Goal: Ask a question

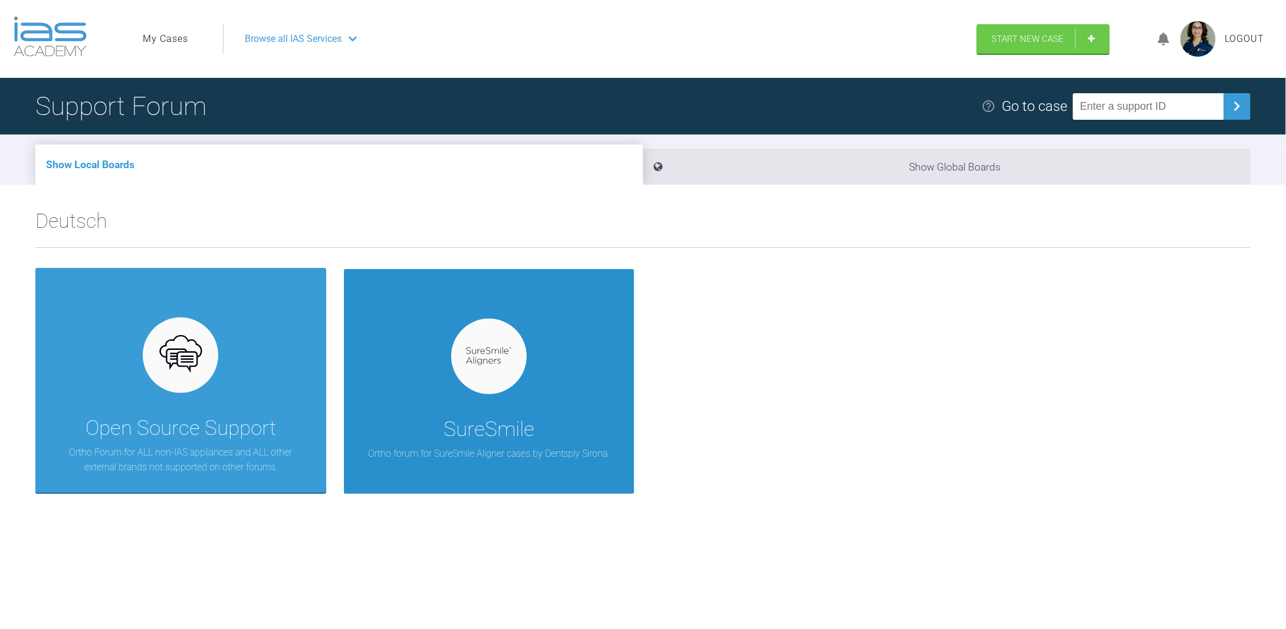
click at [487, 368] on div at bounding box center [489, 357] width 76 height 76
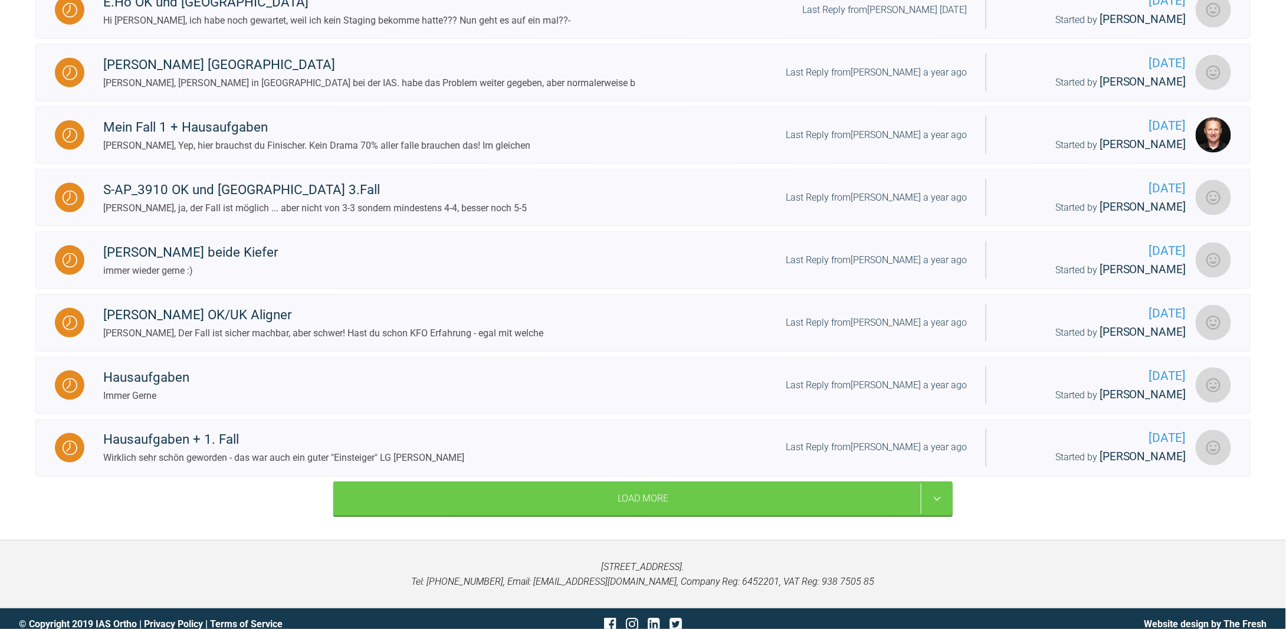
scroll to position [704, 0]
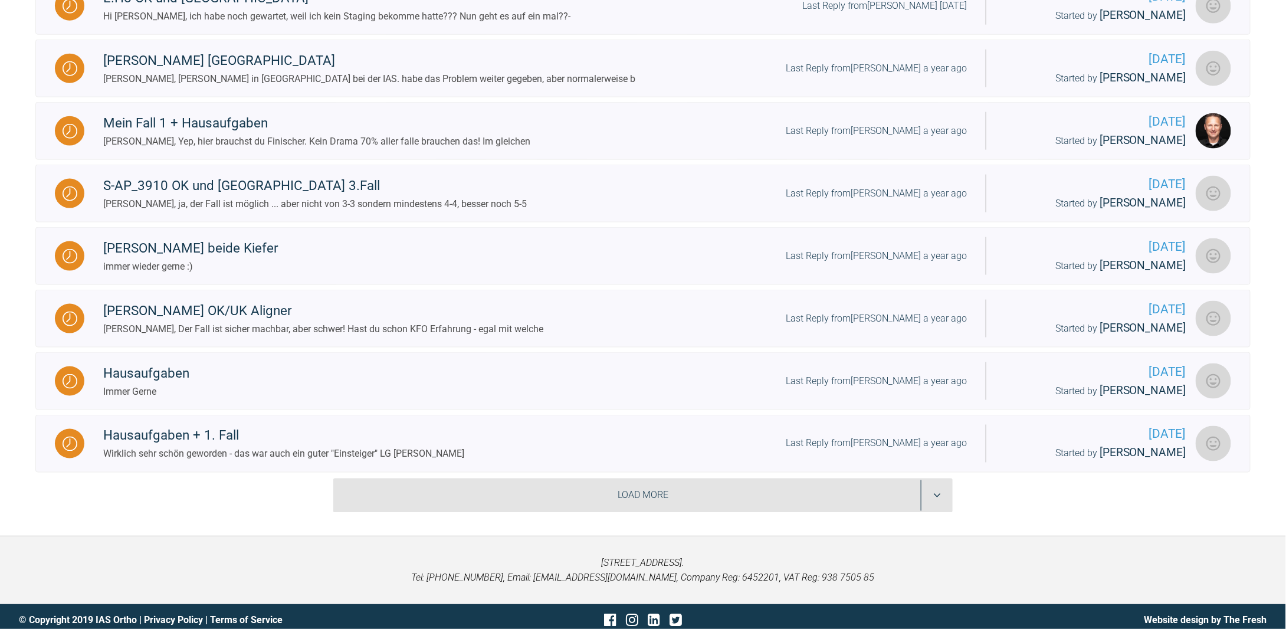
click at [676, 496] on div "Load More" at bounding box center [642, 495] width 619 height 34
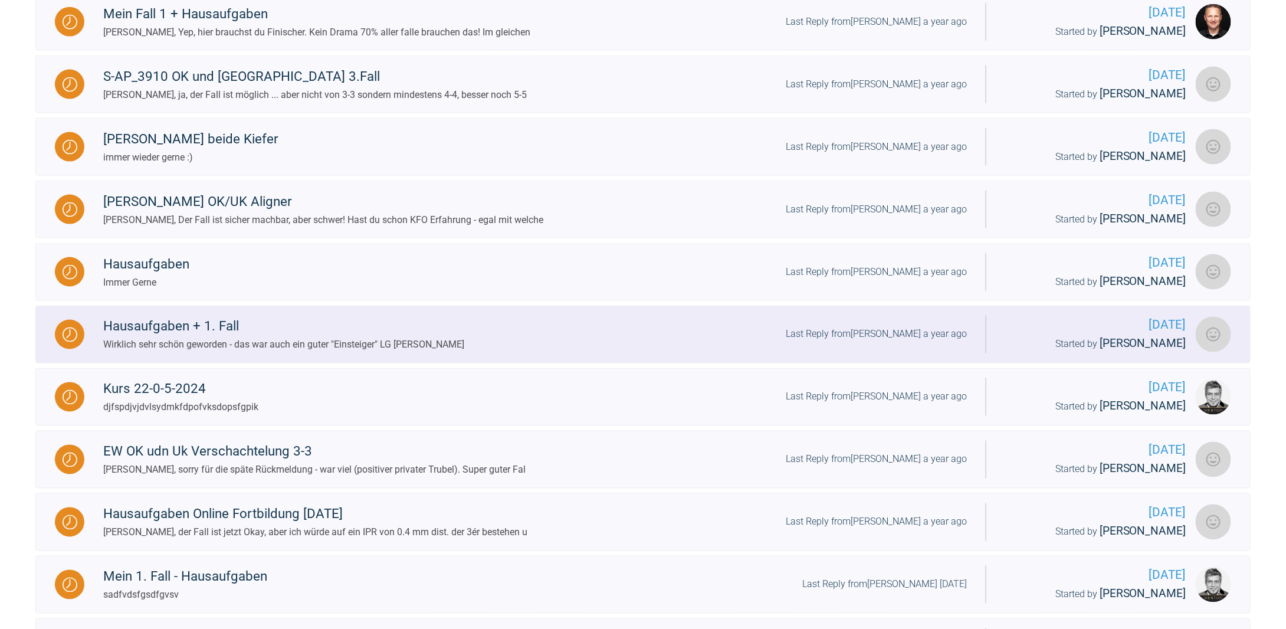
scroll to position [881, 0]
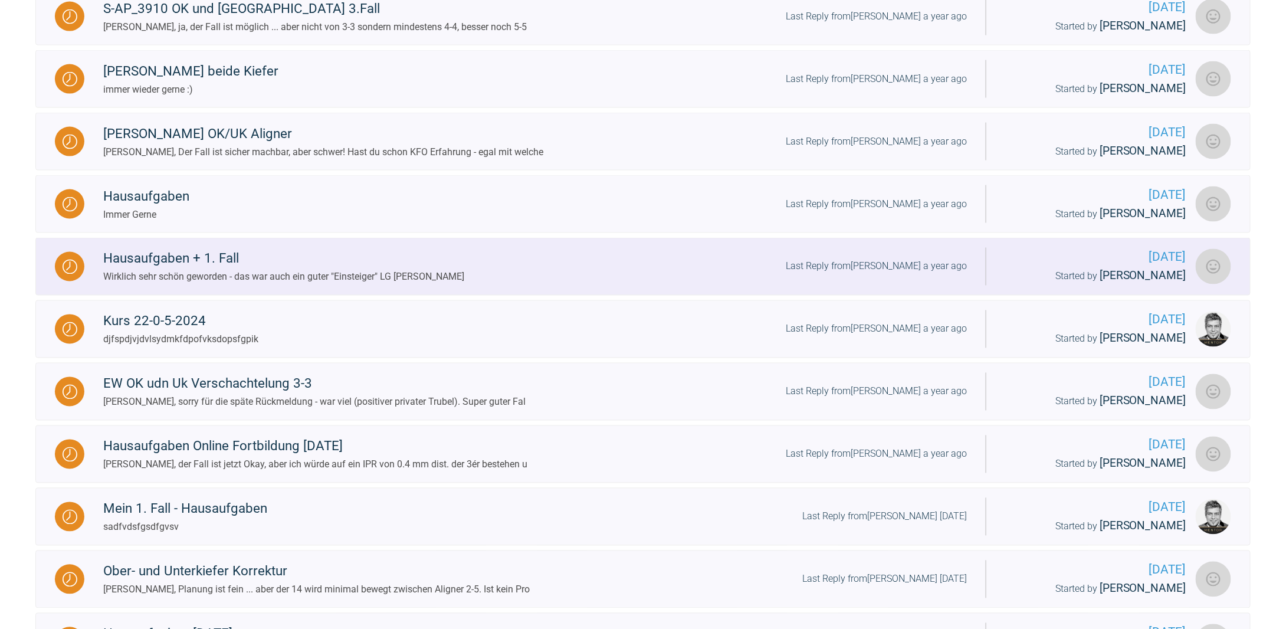
click at [267, 261] on div "Hausaufgaben + 1. Fall" at bounding box center [283, 258] width 361 height 21
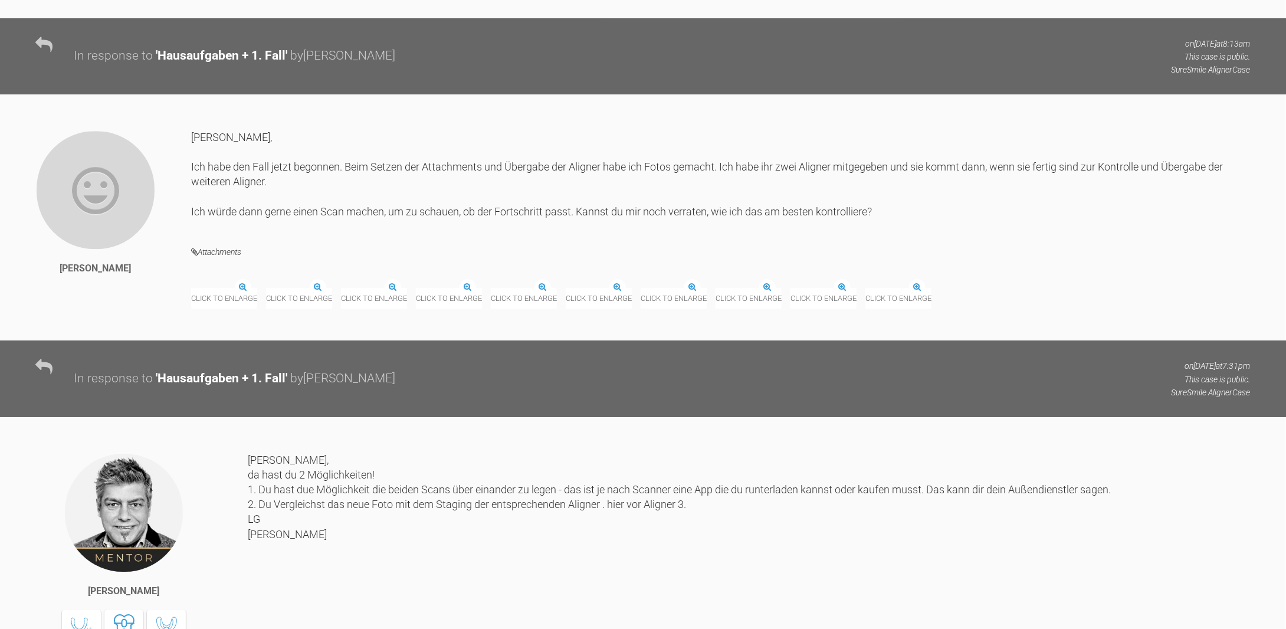
scroll to position [3830, 0]
